Goal: Information Seeking & Learning: Learn about a topic

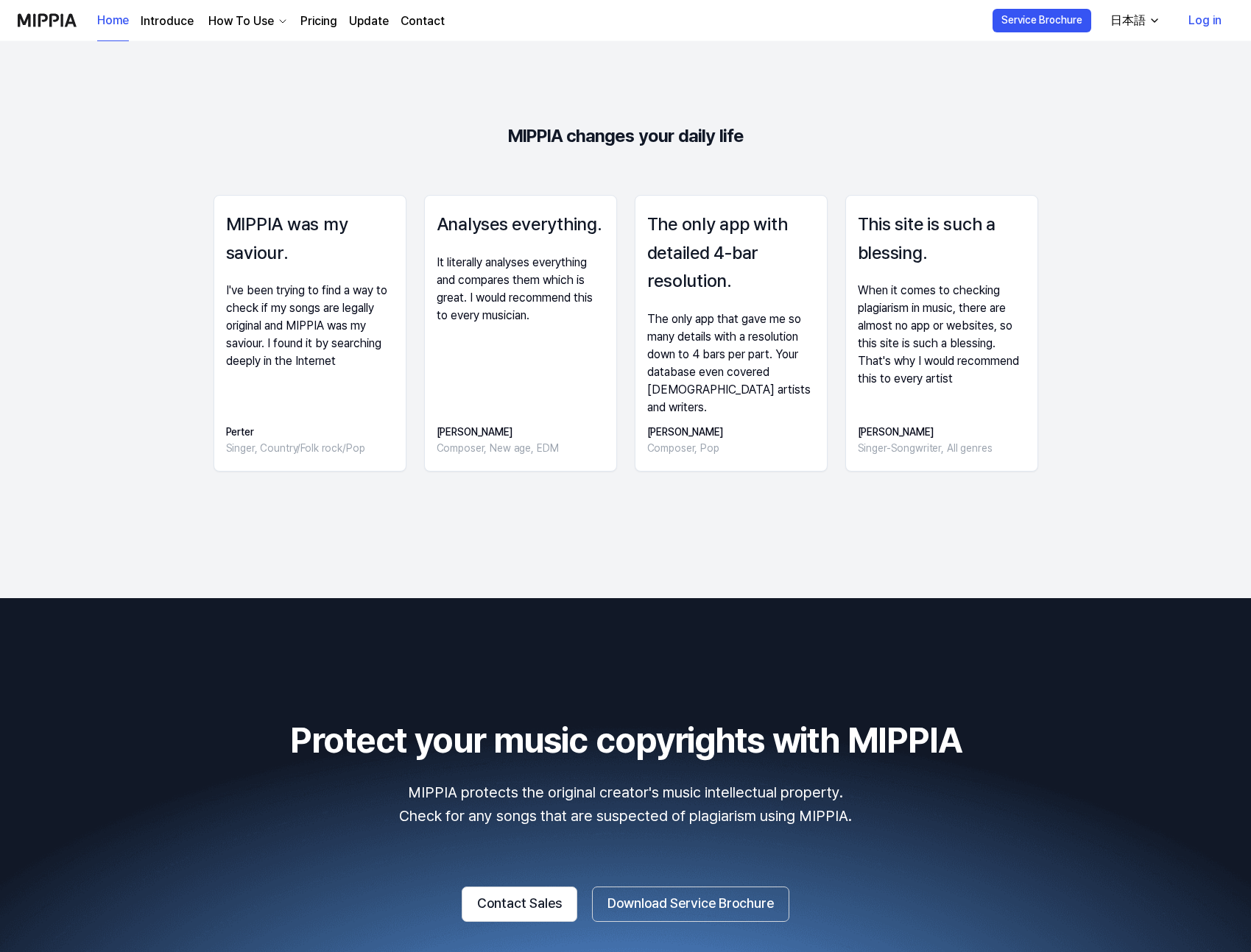
scroll to position [2204, 0]
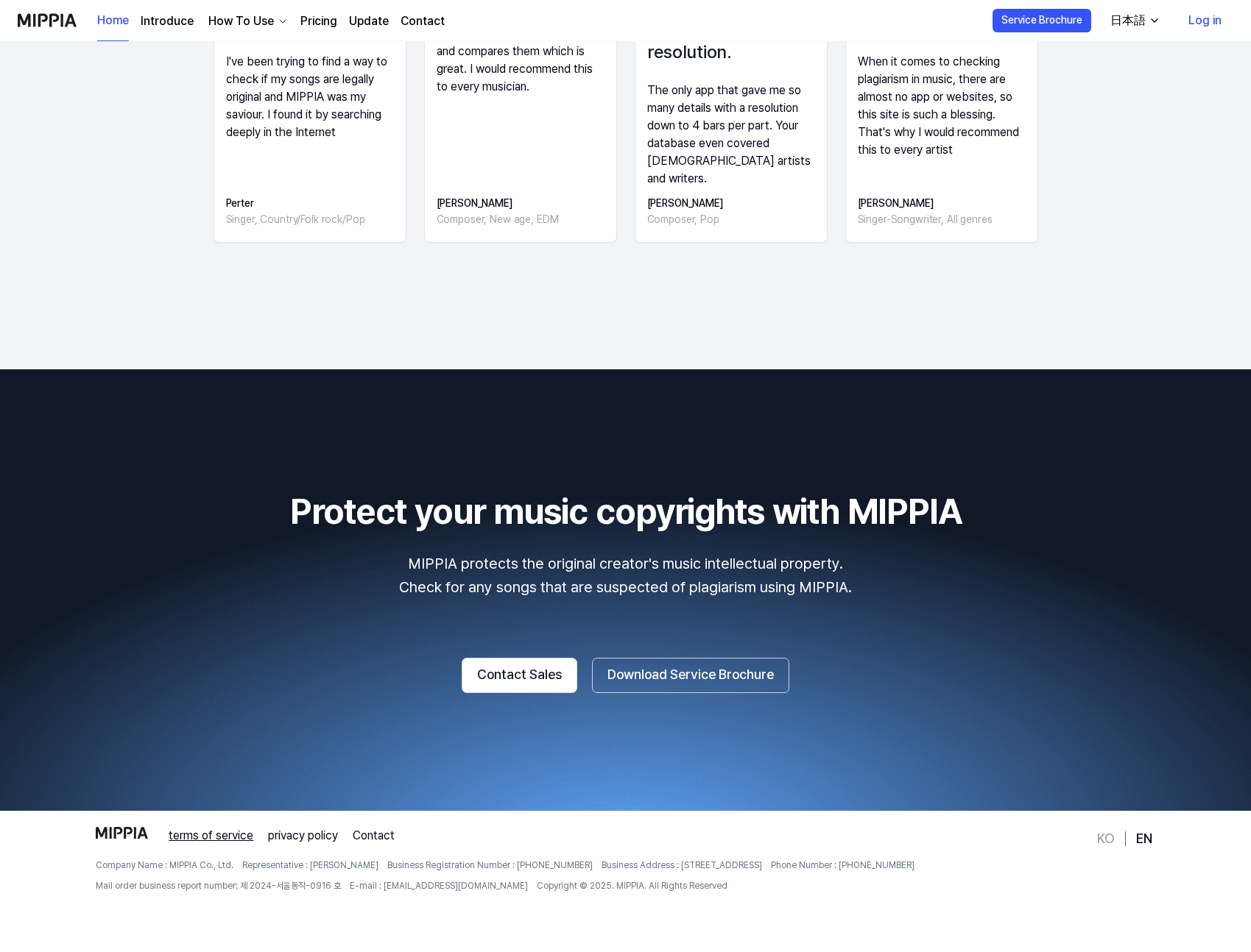
click at [230, 834] on link "terms of service" at bounding box center [211, 836] width 84 height 17
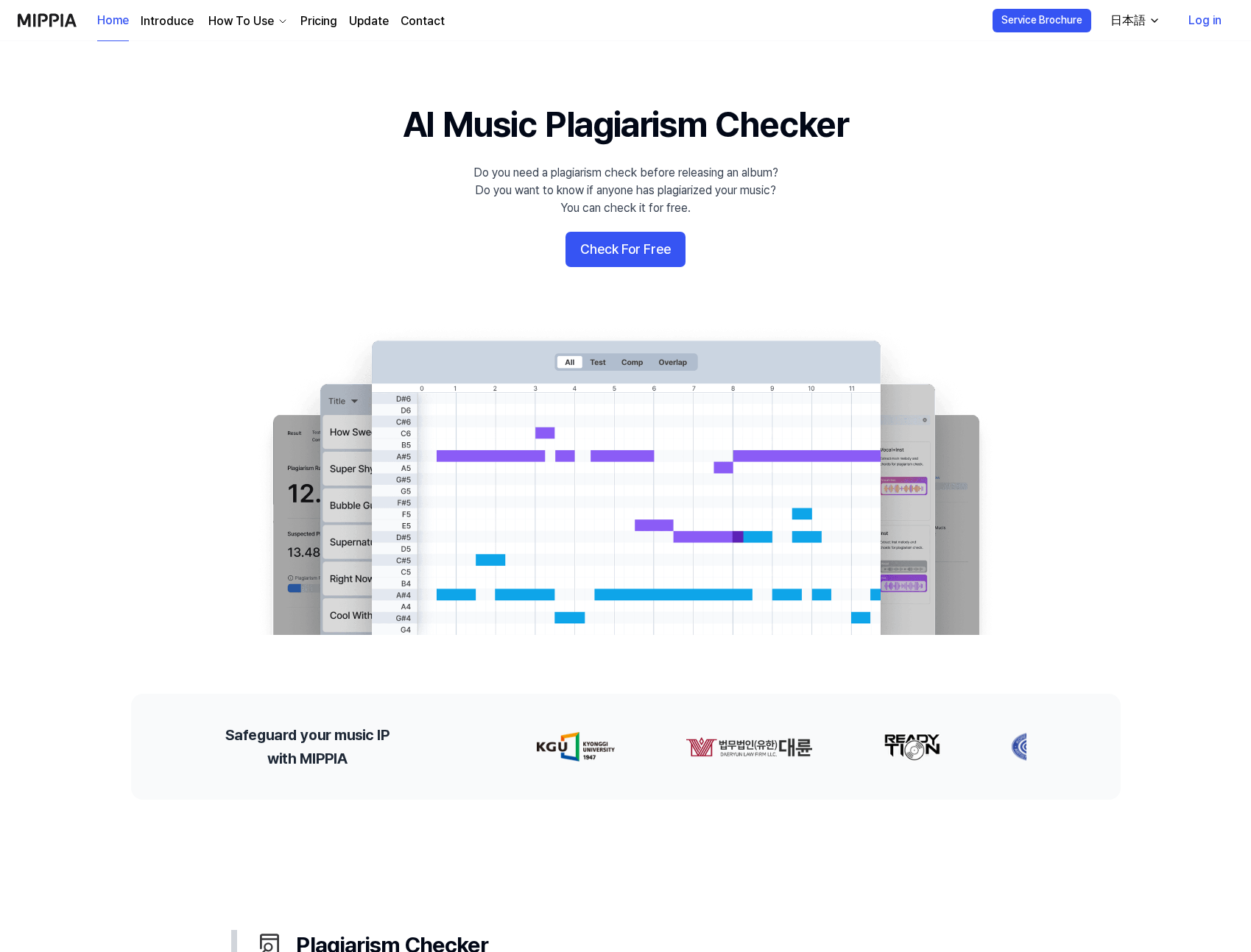
scroll to position [2190, 0]
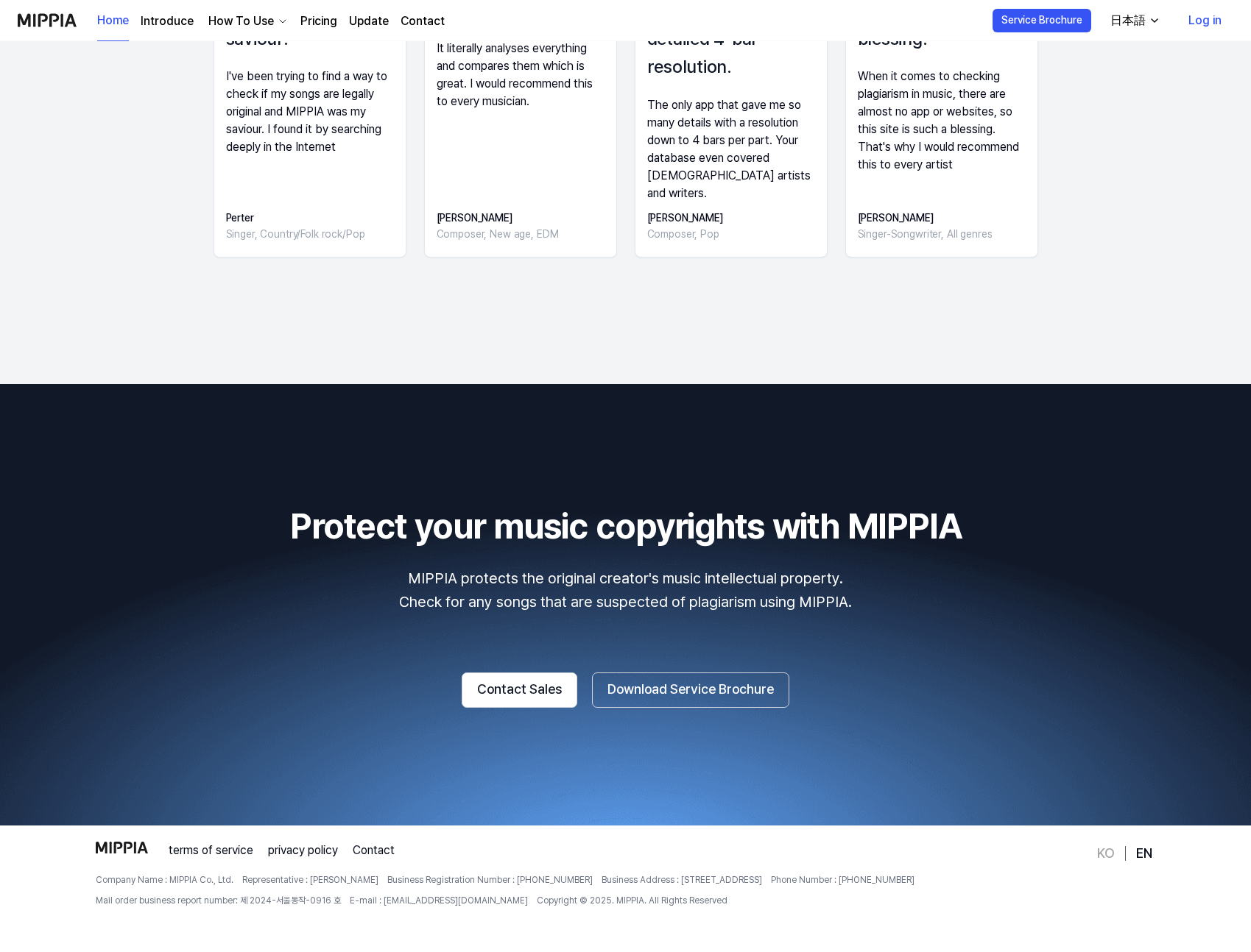
click at [240, 25] on div "How To Use" at bounding box center [241, 21] width 72 height 17
click at [174, 21] on link "Introduce" at bounding box center [167, 21] width 53 height 17
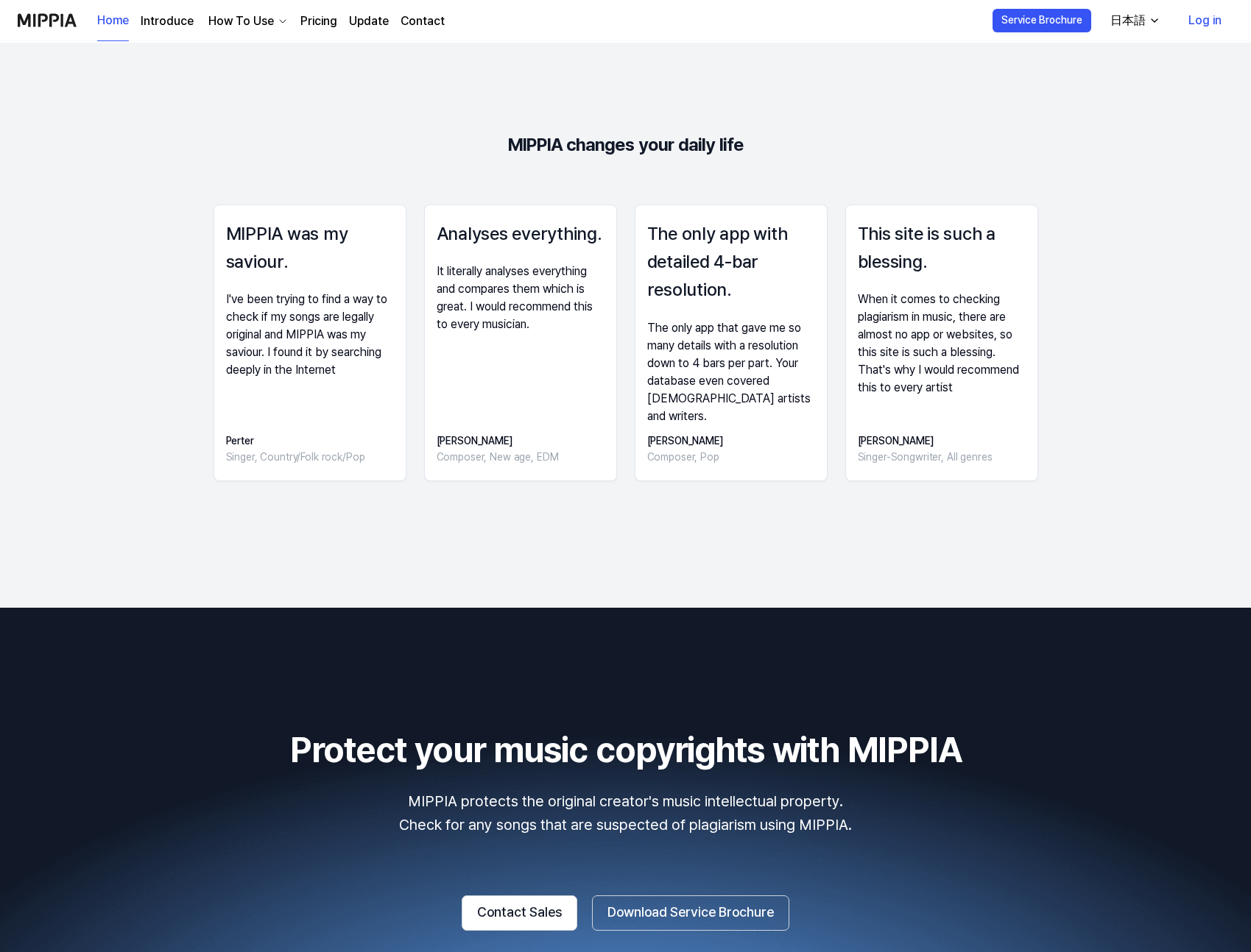
scroll to position [2175, 0]
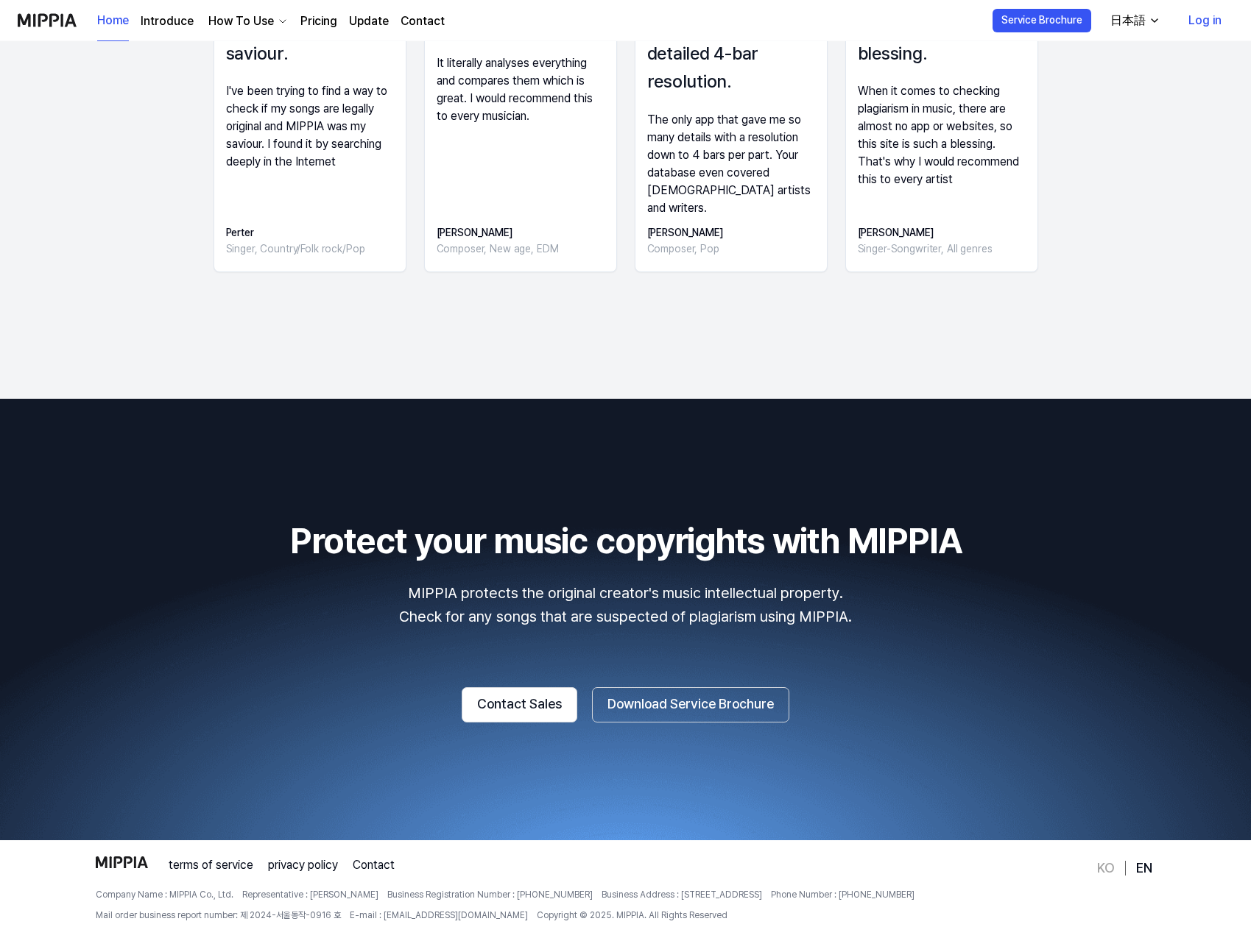
click at [1134, 27] on div "日本語" at bounding box center [1128, 20] width 41 height 17
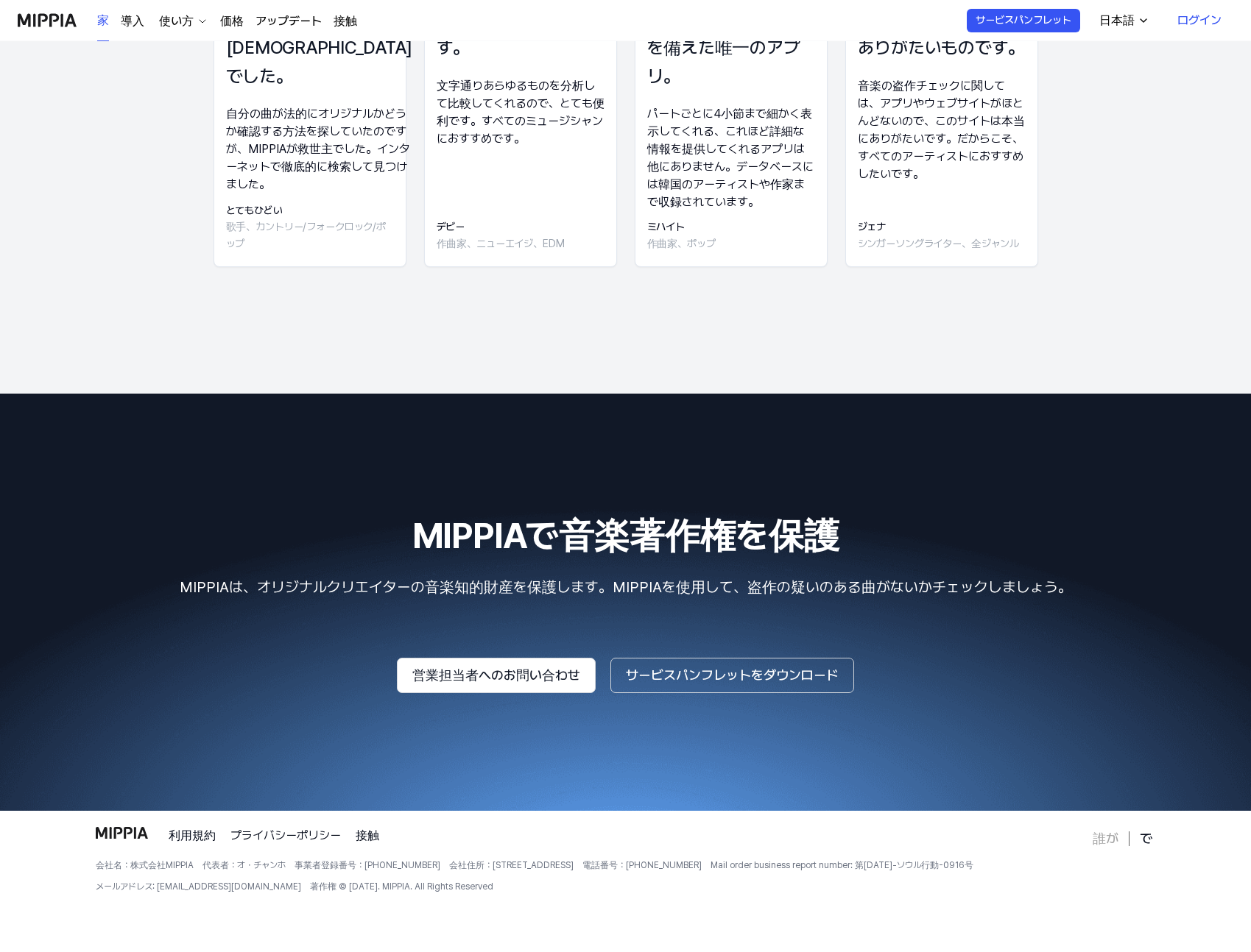
scroll to position [2115, 0]
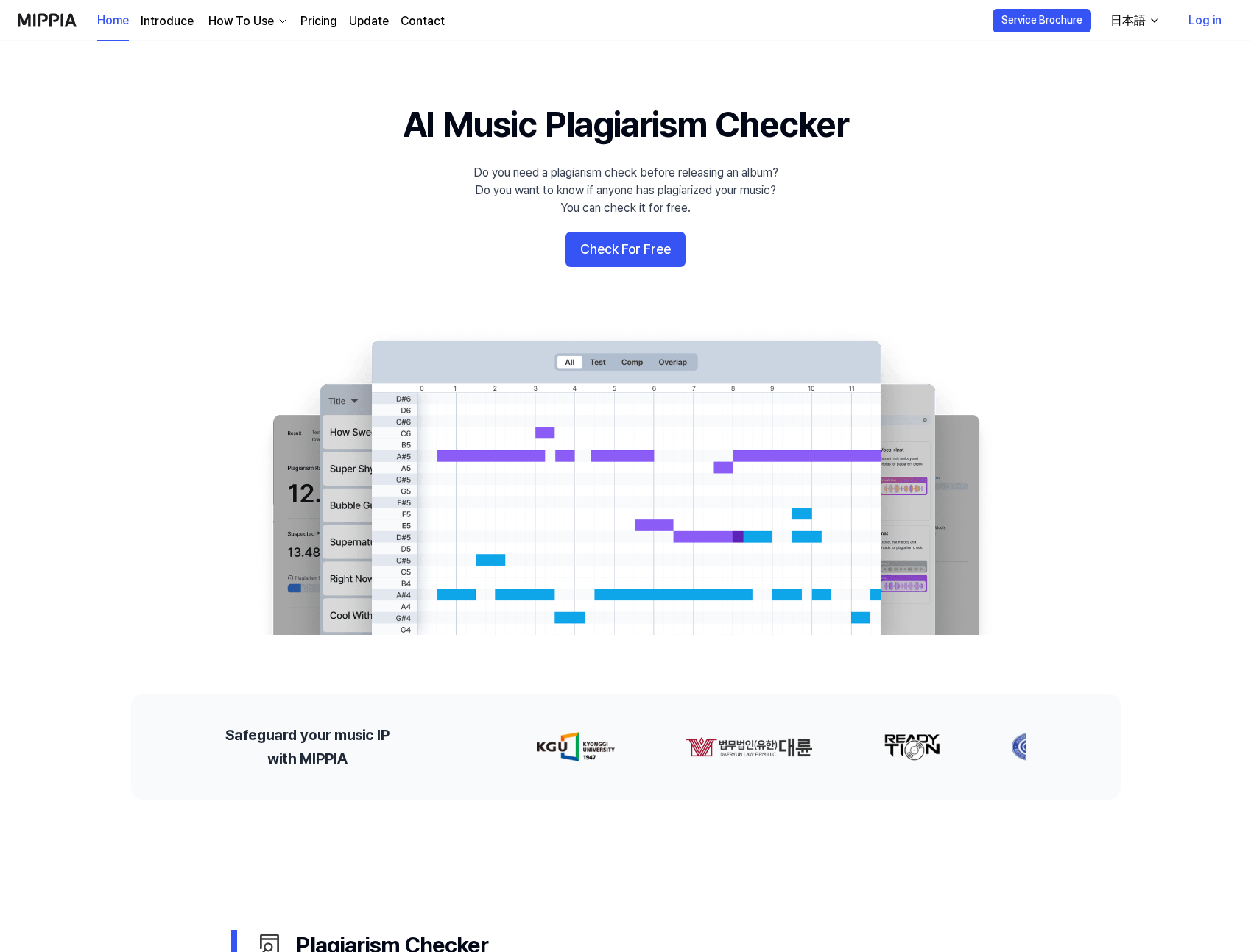
scroll to position [519, 0]
click at [1081, 241] on 배너 "AI Music Plagiarism Checker Do you need a plagiarism check before releasing an …" at bounding box center [626, 367] width 1061 height 535
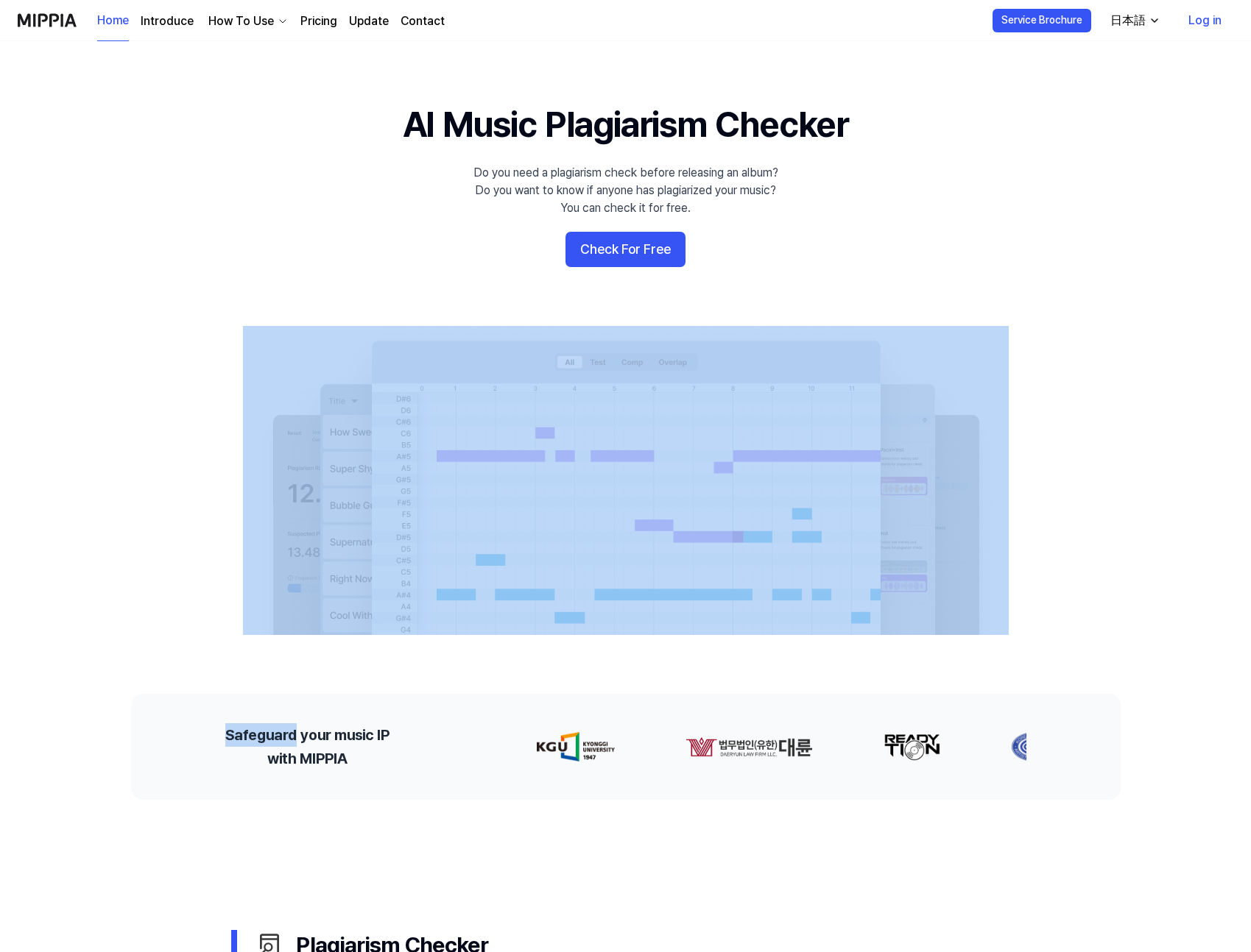
click at [1081, 241] on 배너 "AI Music Plagiarism Checker Do you need a plagiarism check before releasing an …" at bounding box center [626, 367] width 1061 height 535
